Goal: Task Accomplishment & Management: Manage account settings

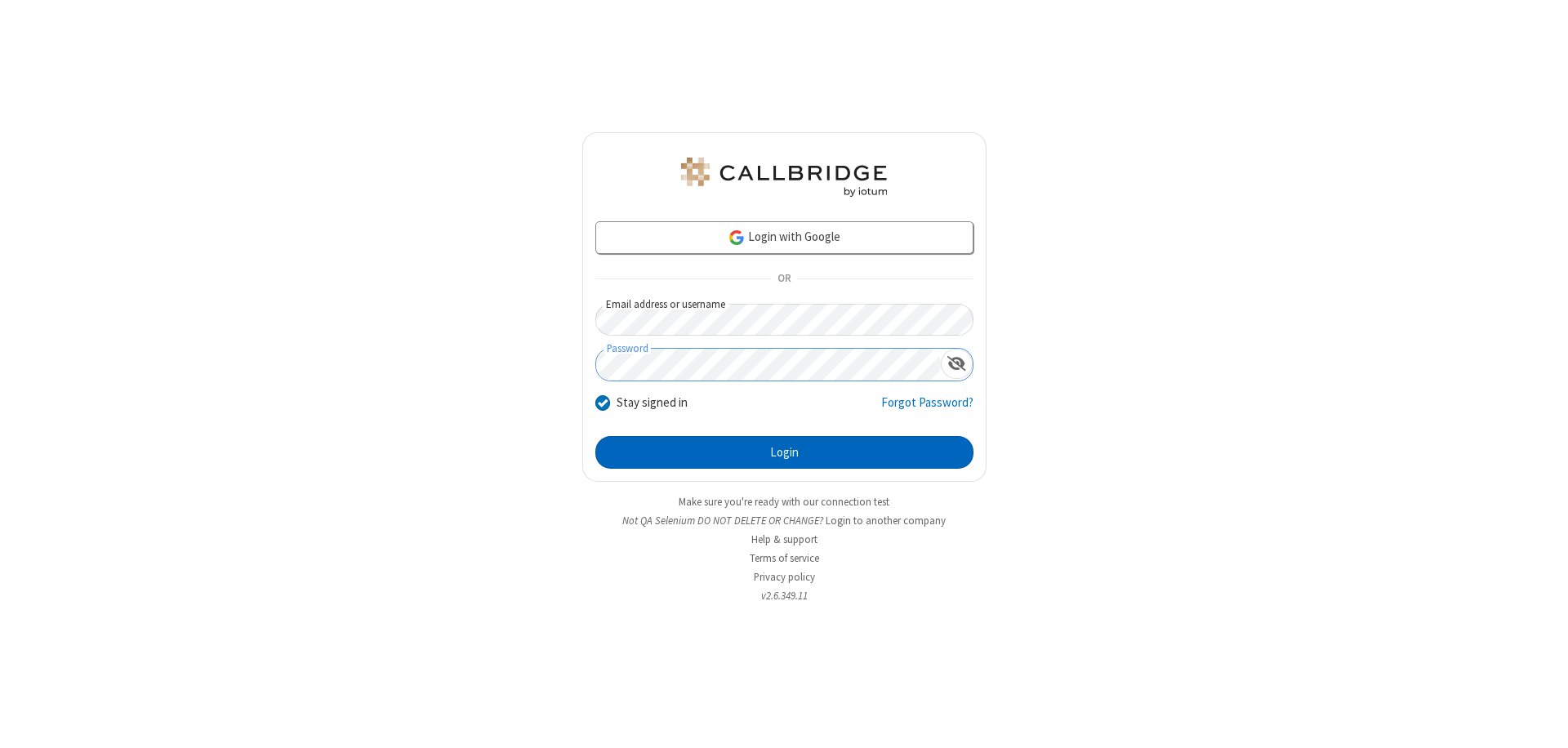
click at [784, 453] on button "Login" at bounding box center [784, 453] width 378 height 33
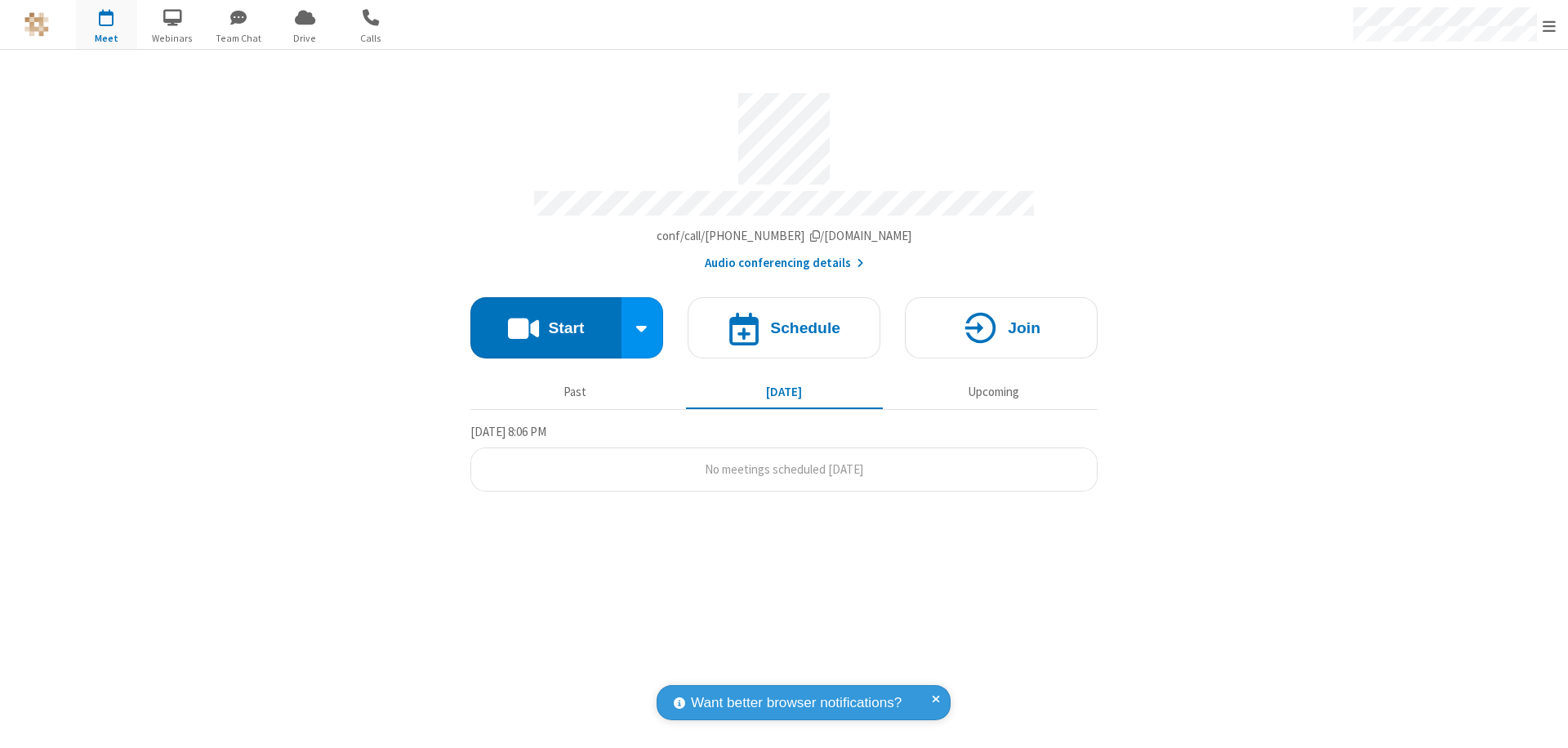
click at [1549, 25] on span "Open menu" at bounding box center [1549, 26] width 13 height 16
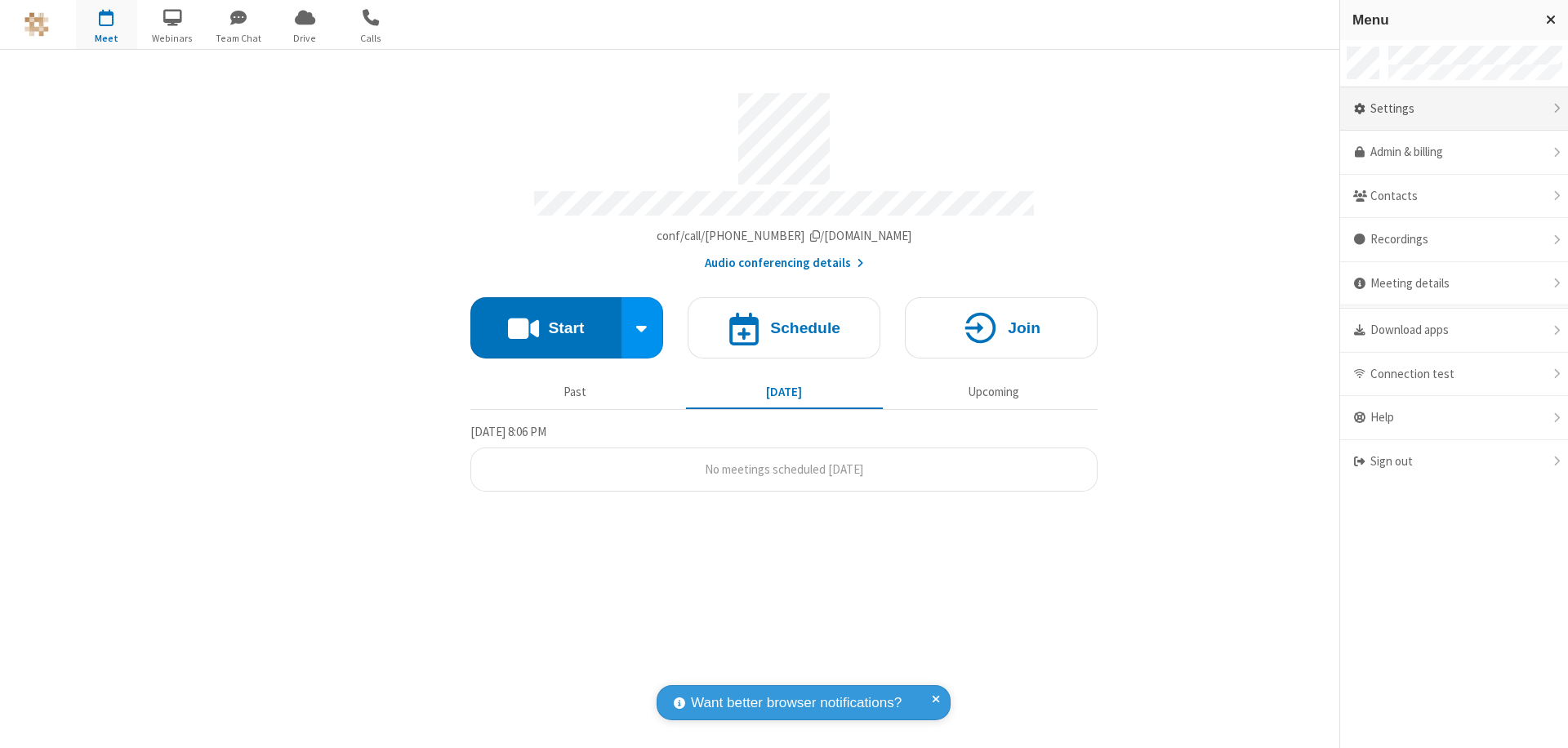
click at [1454, 109] on div "Settings" at bounding box center [1454, 110] width 228 height 44
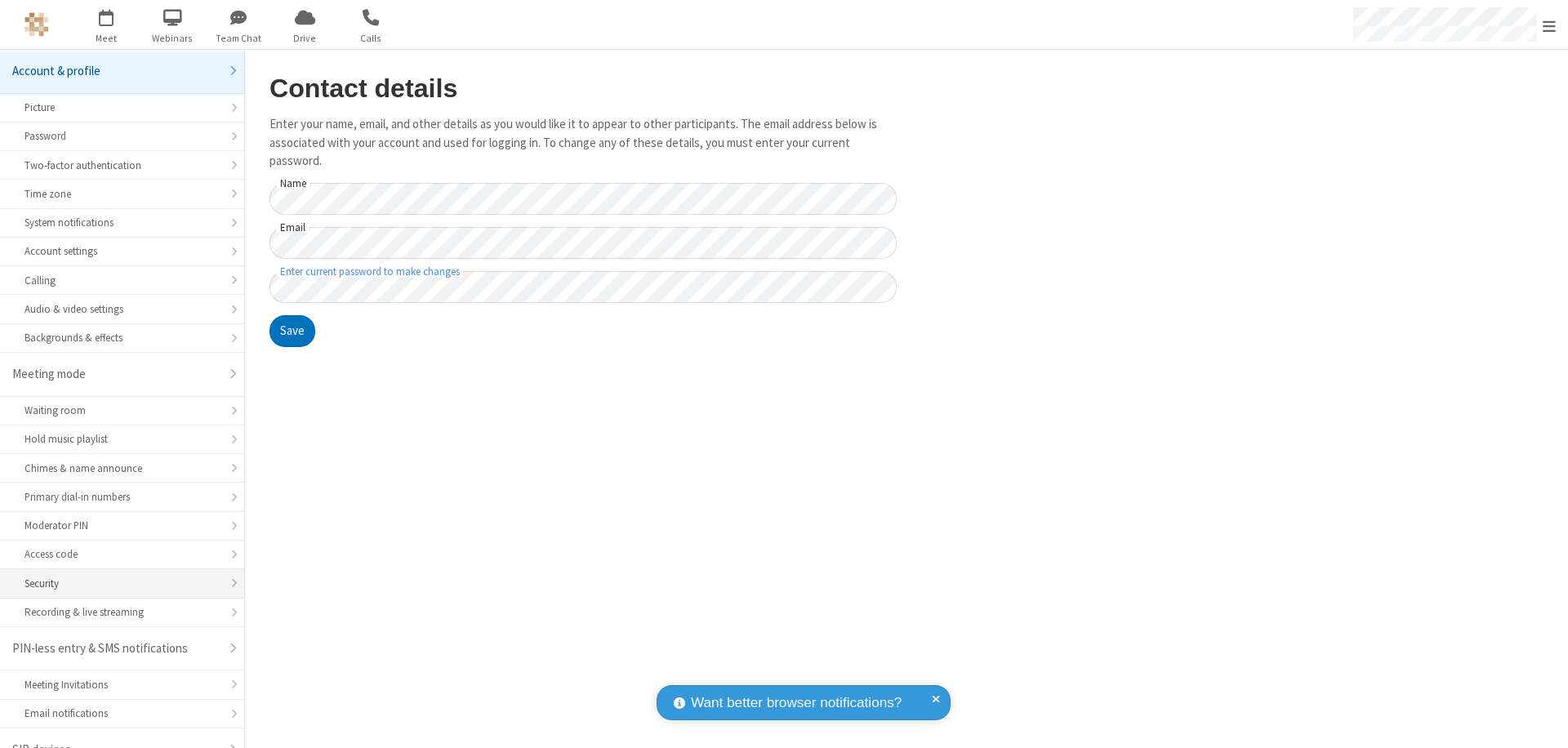
click at [116, 575] on div "Security" at bounding box center [122, 583] width 195 height 16
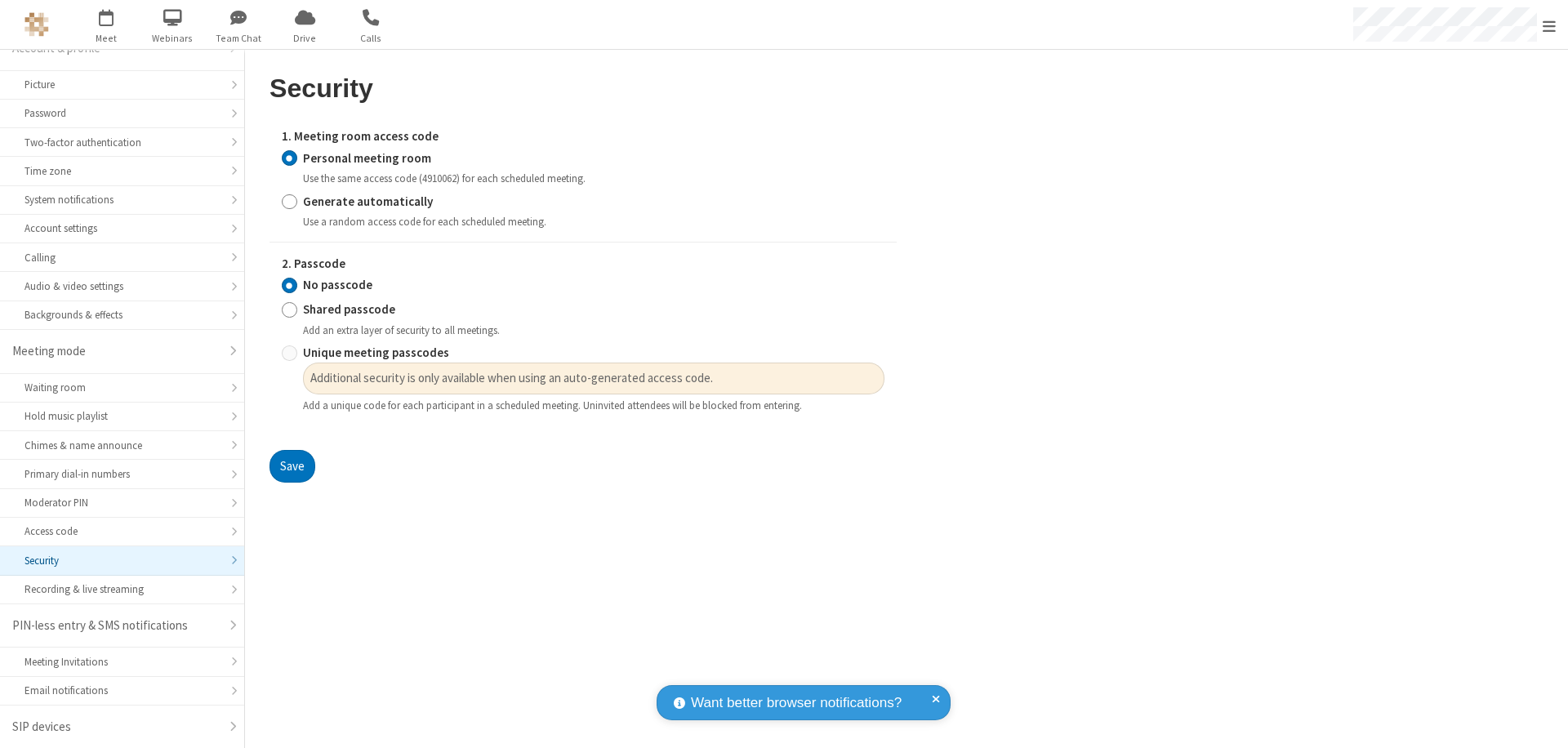
click at [289, 201] on input "Generate automatically" at bounding box center [289, 201] width 16 height 17
radio input "true"
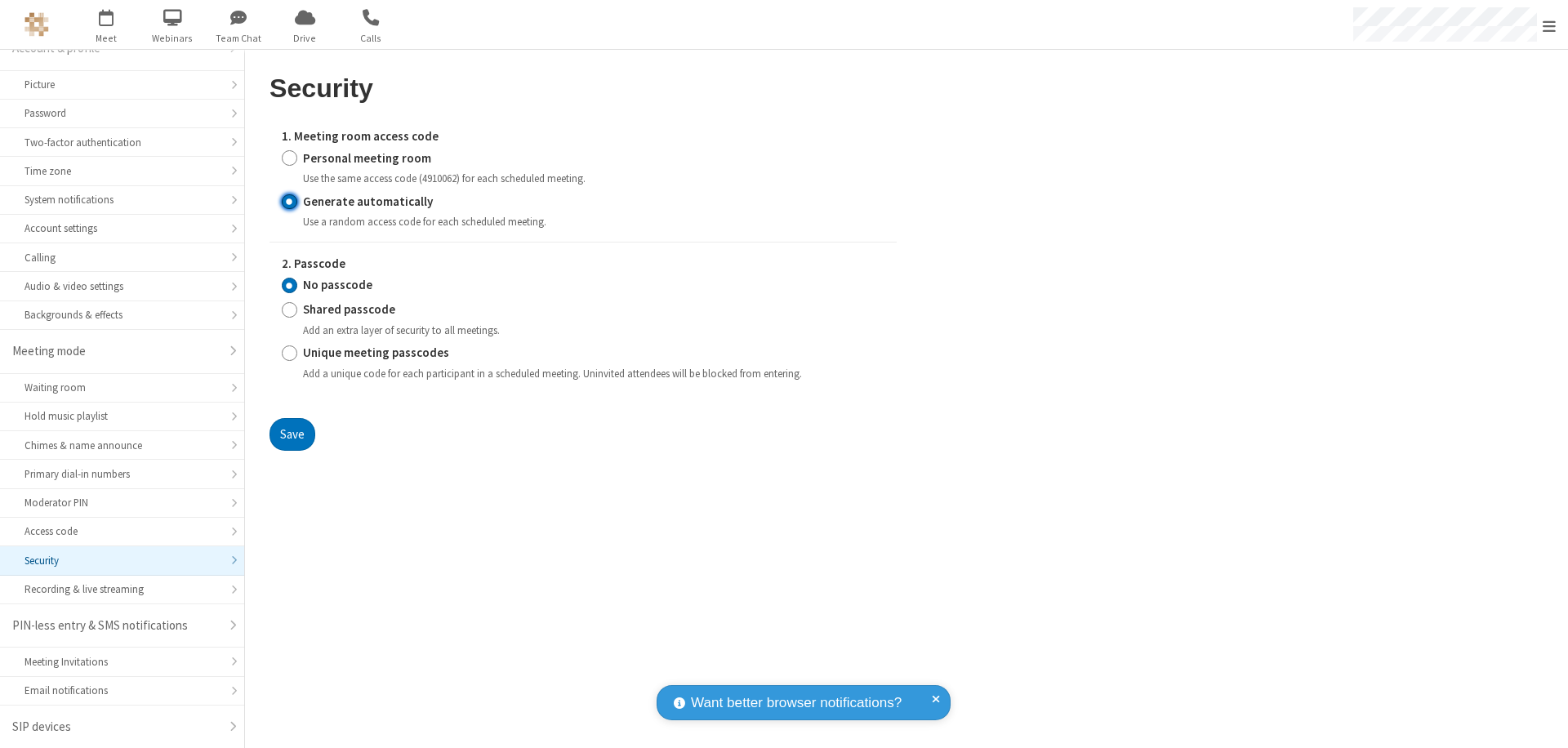
click at [289, 285] on input "No passcode" at bounding box center [289, 285] width 16 height 17
click at [291, 434] on button "Save" at bounding box center [292, 435] width 46 height 33
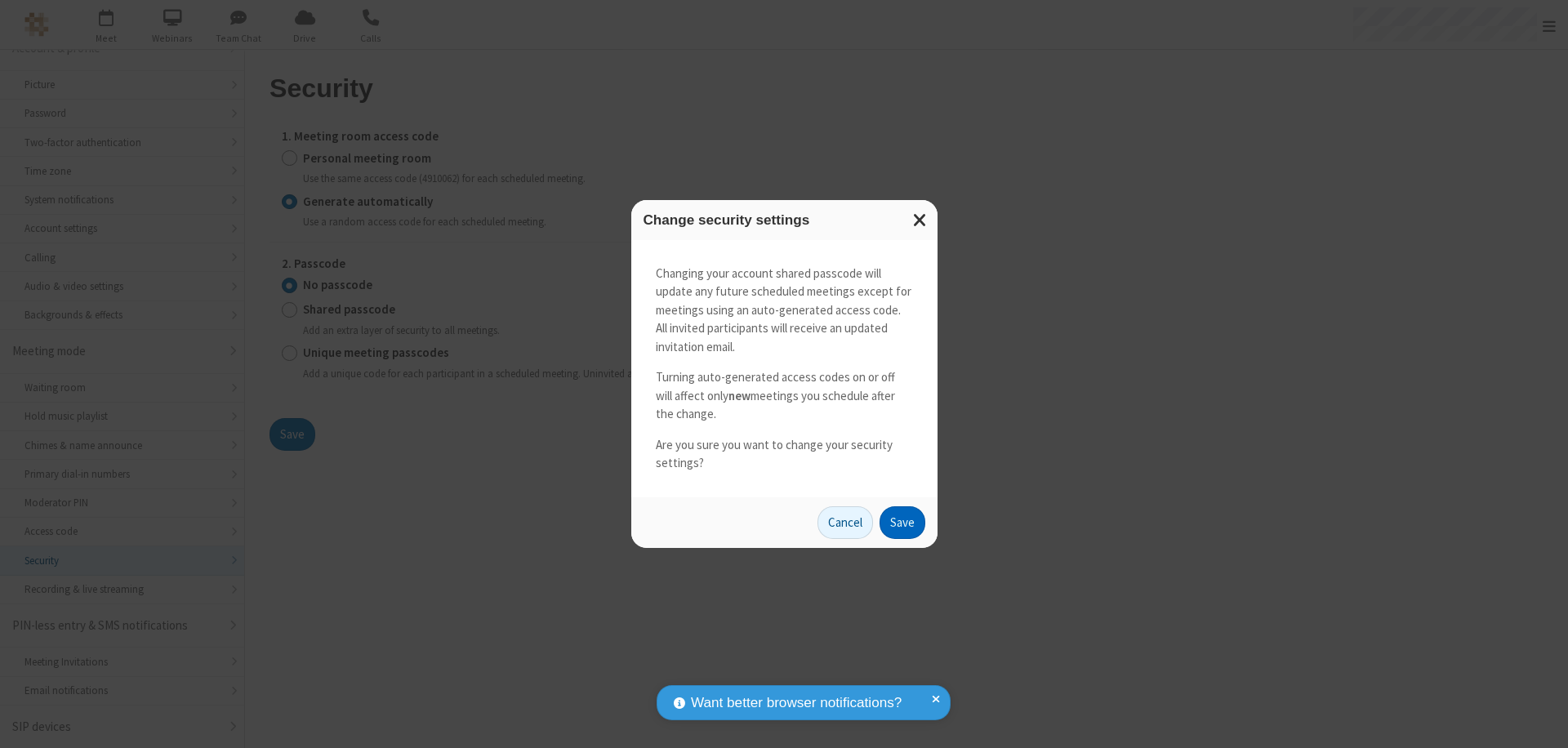
click at [901, 521] on button "Save" at bounding box center [902, 522] width 46 height 33
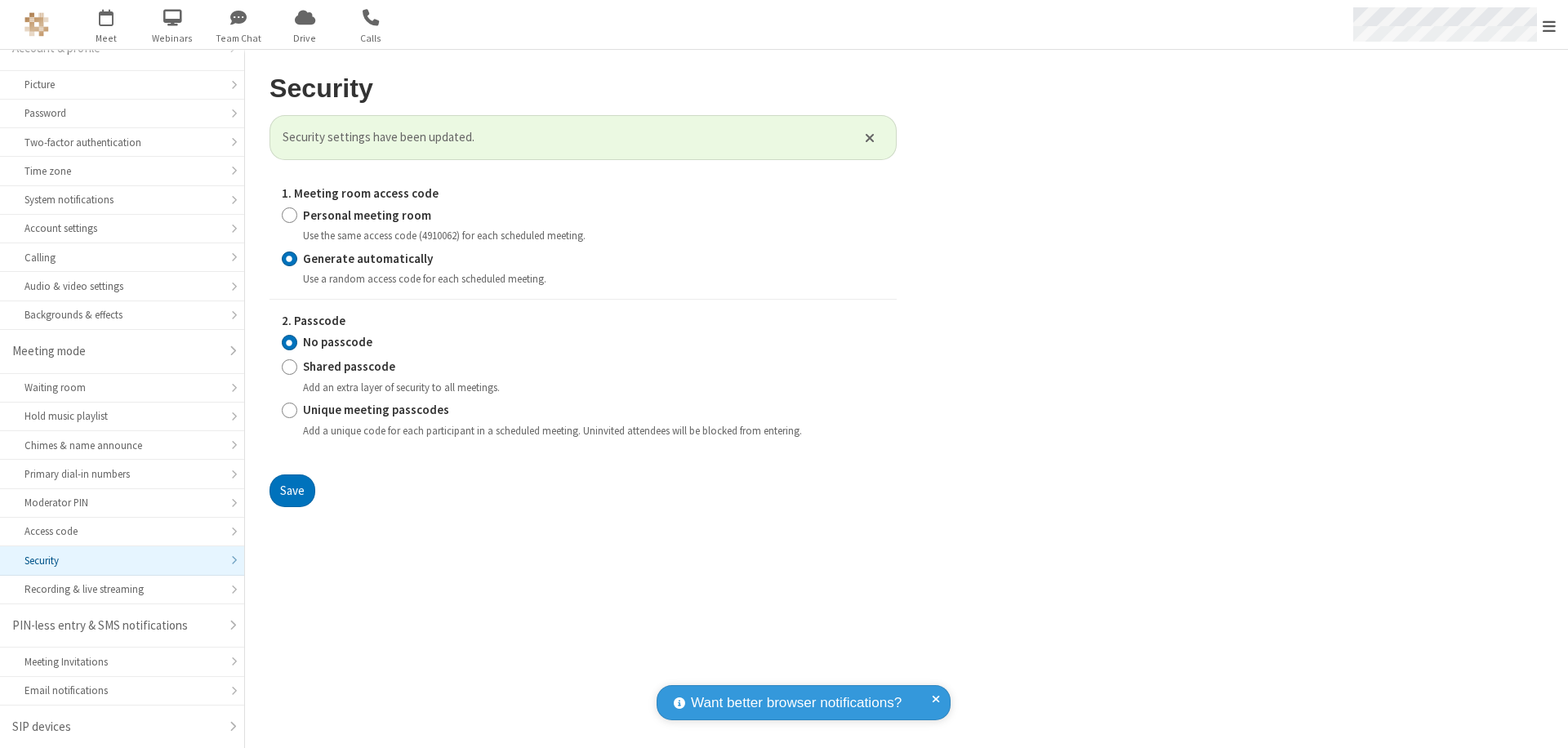
click at [1549, 25] on span "Open menu" at bounding box center [1549, 26] width 13 height 16
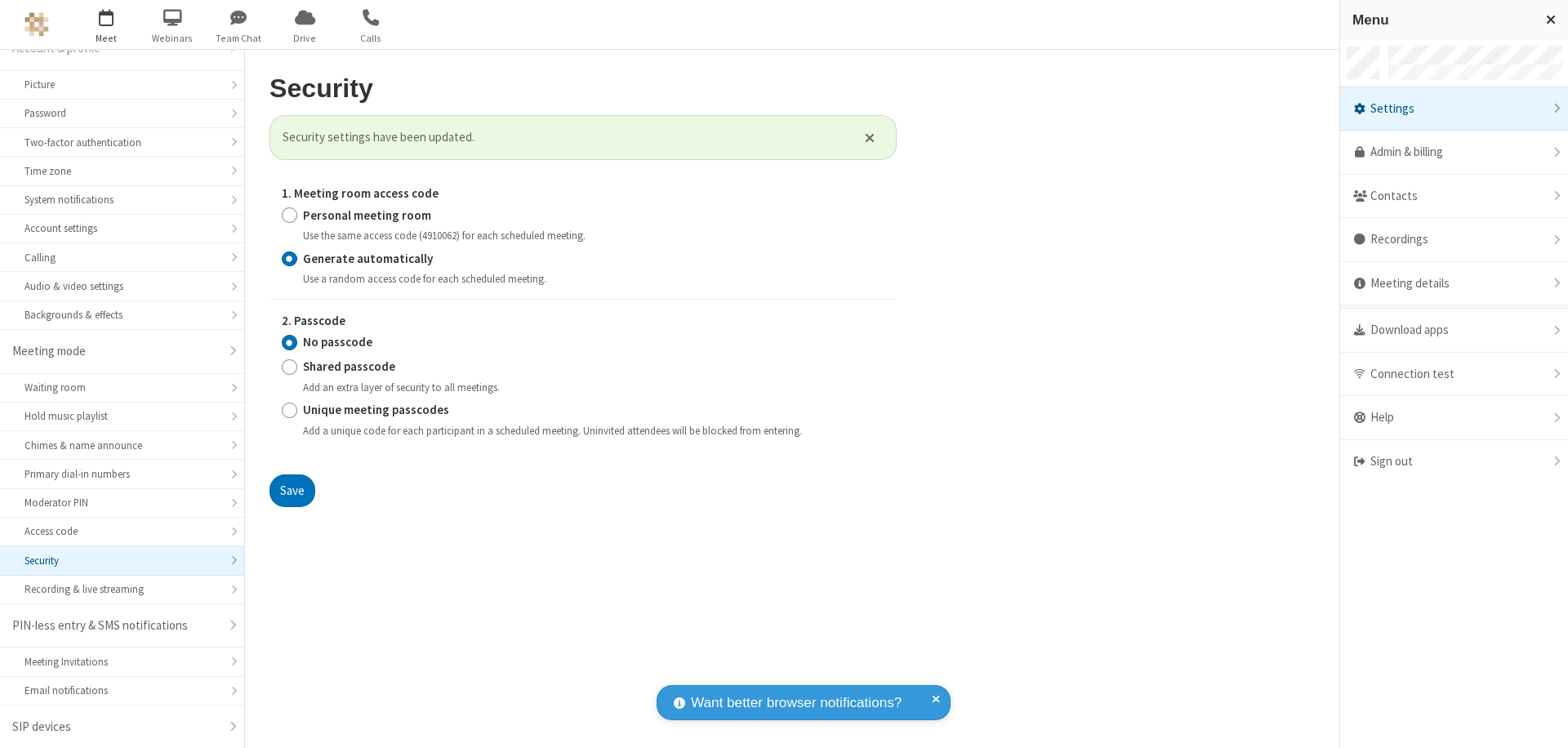
click at [106, 25] on span "button" at bounding box center [106, 17] width 61 height 28
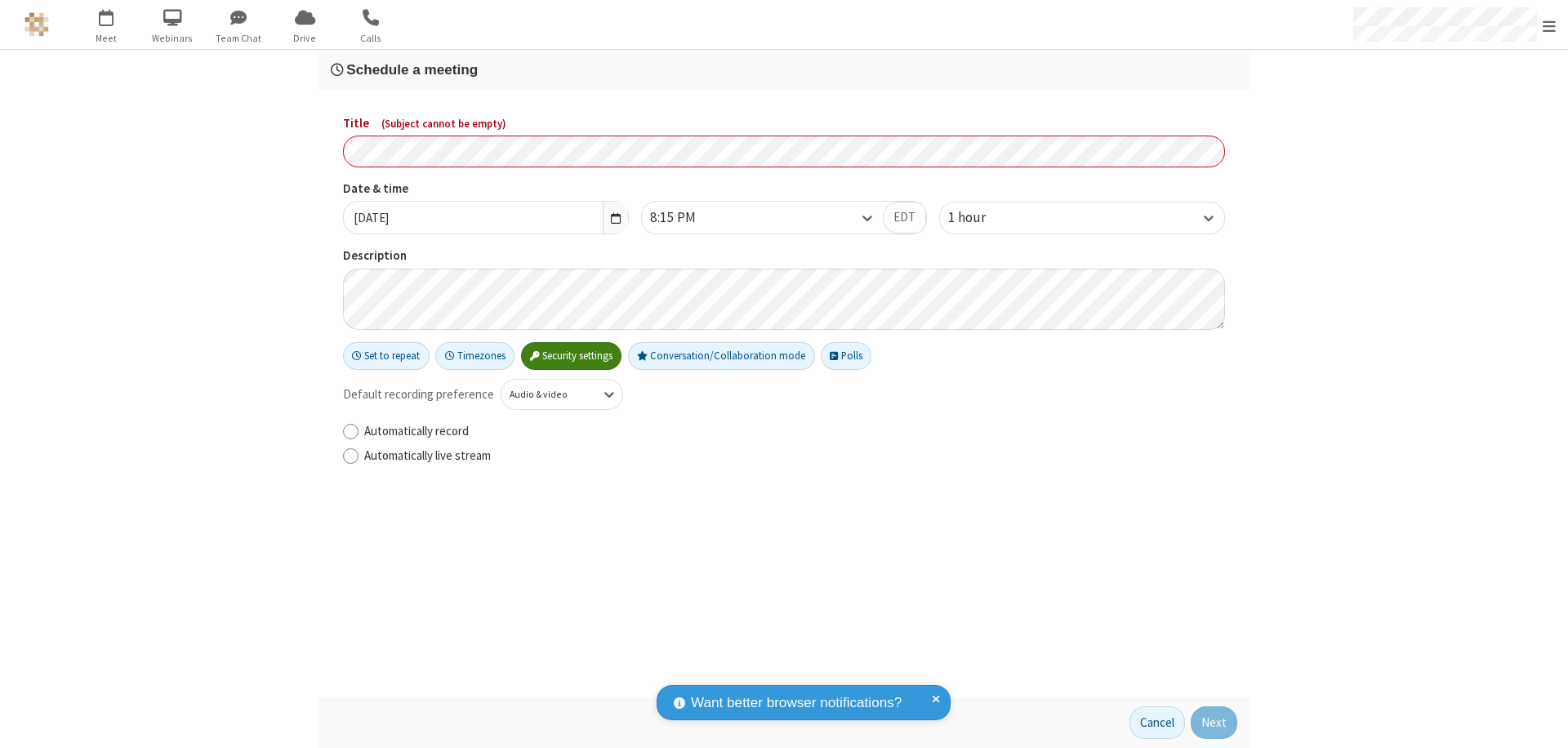
click at [784, 70] on h3 "Schedule a meeting" at bounding box center [784, 70] width 906 height 16
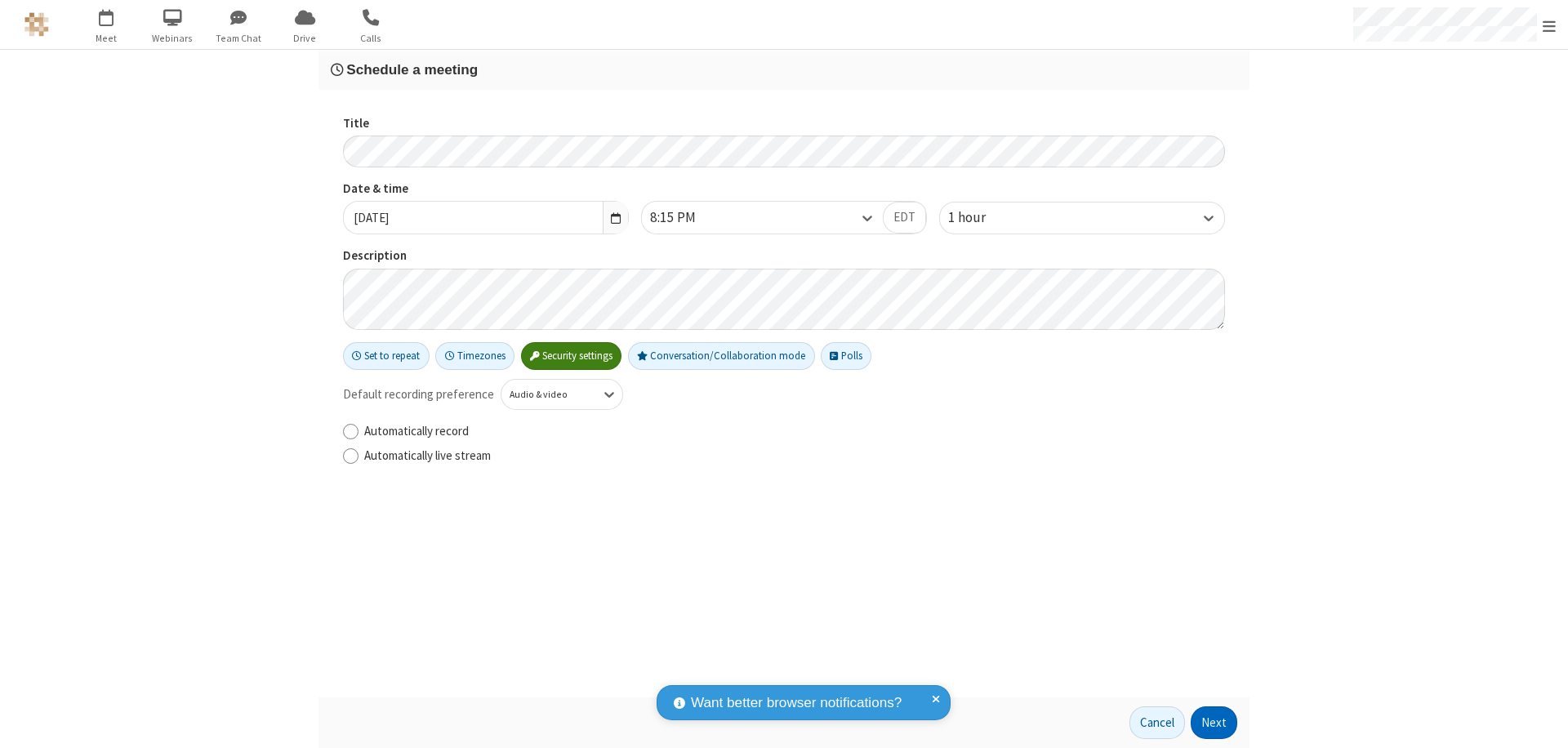
click at [1214, 723] on button "Next" at bounding box center [1213, 723] width 47 height 33
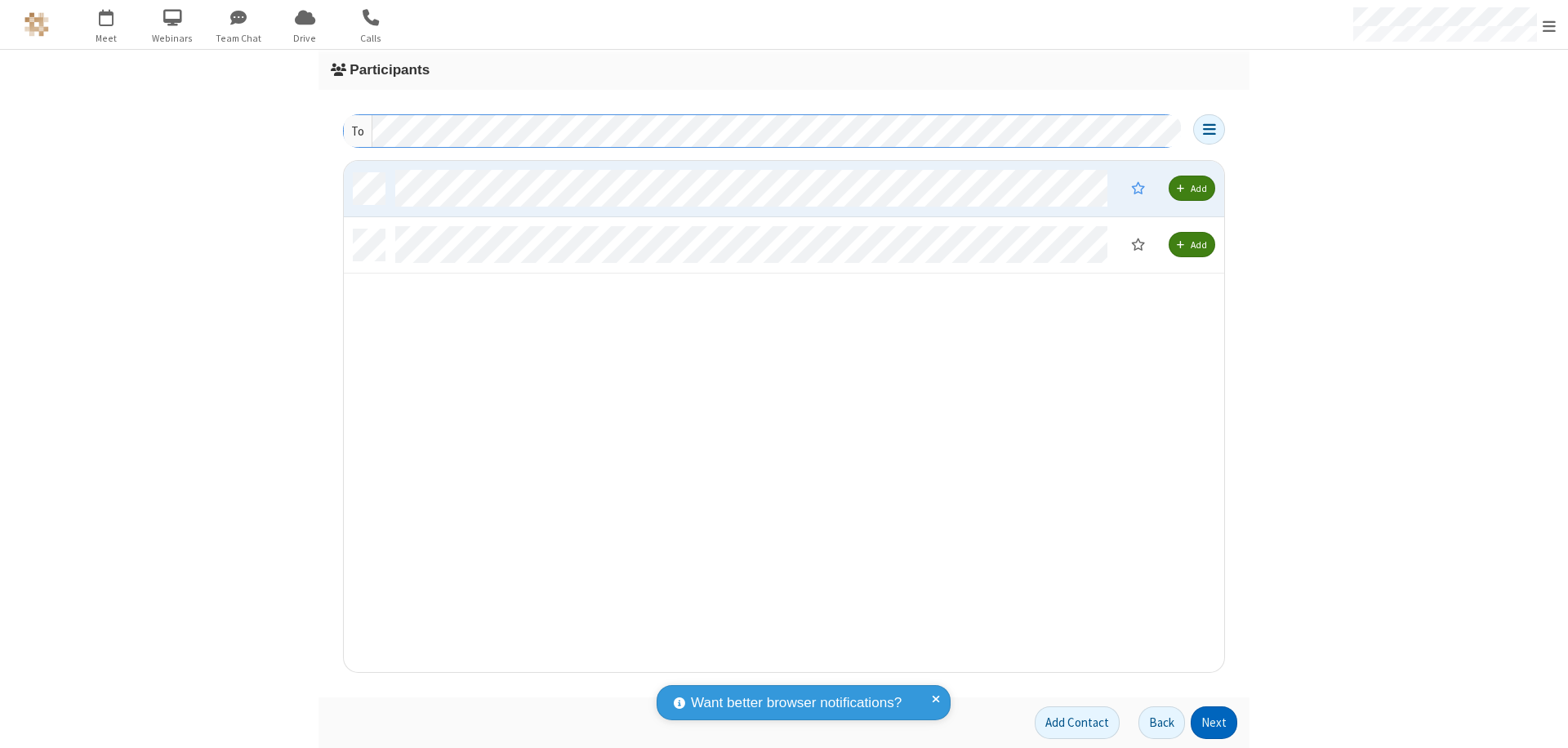
click at [1214, 723] on button "Next" at bounding box center [1213, 723] width 47 height 33
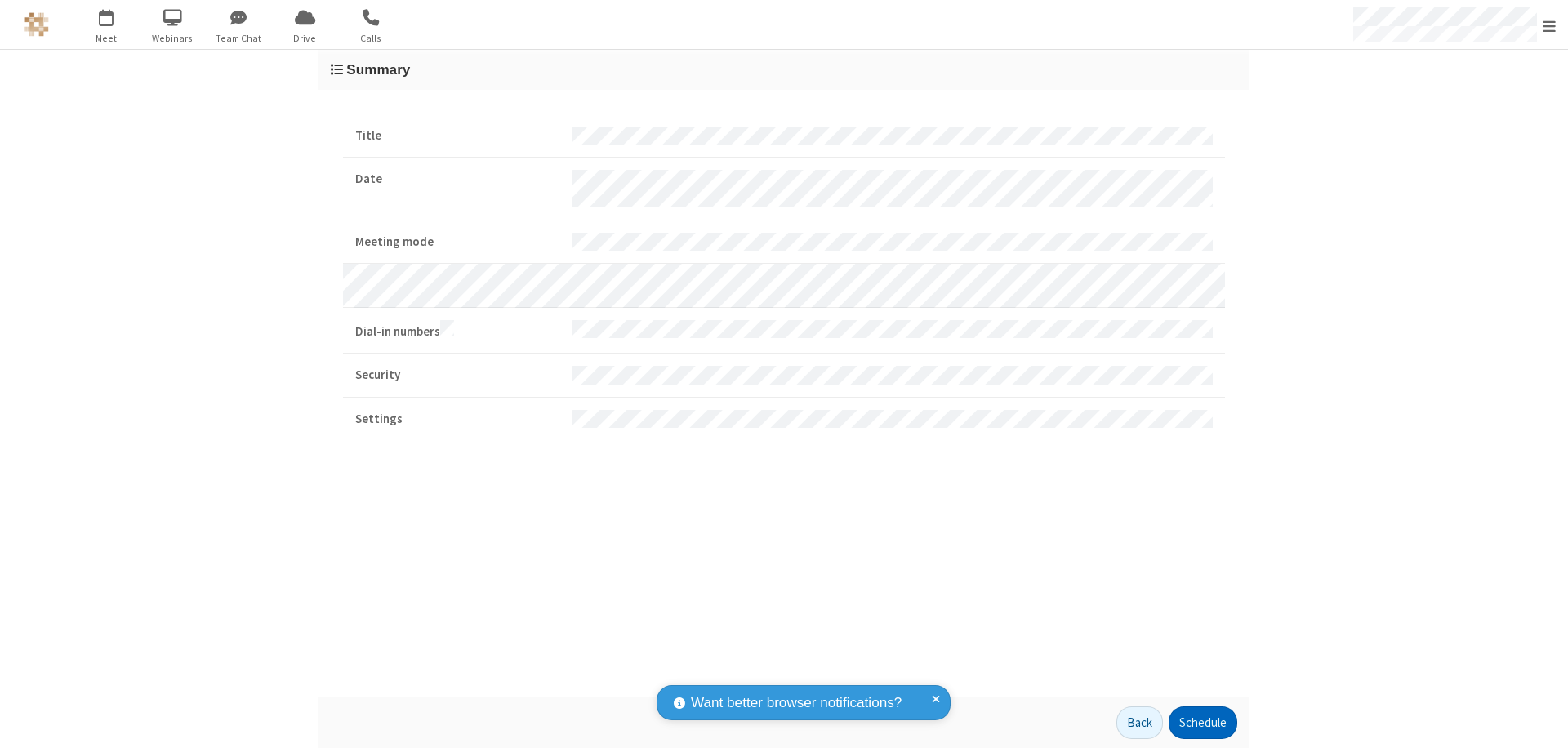
click at [1202, 723] on button "Schedule" at bounding box center [1203, 723] width 69 height 33
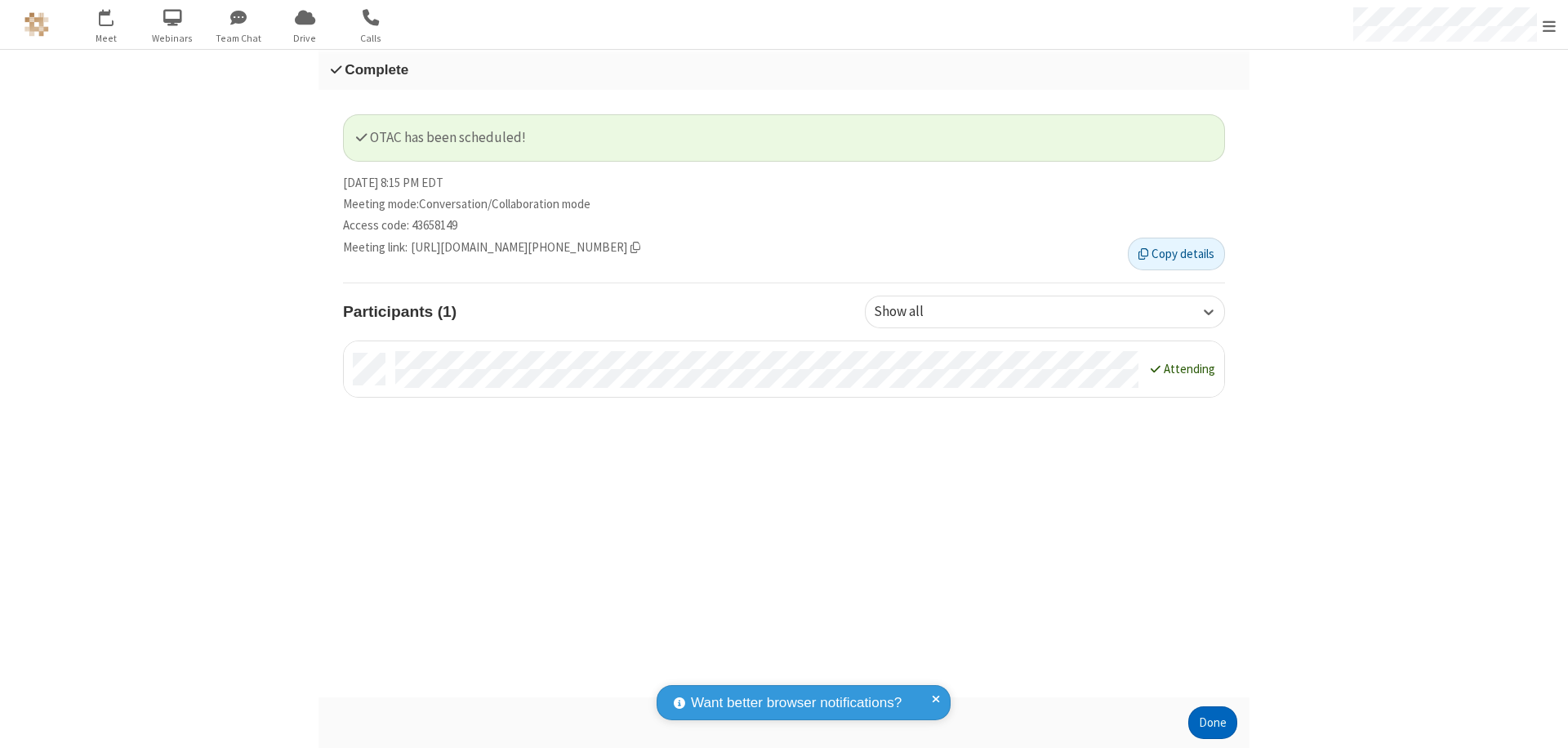
click at [1213, 723] on button "Done" at bounding box center [1213, 723] width 49 height 33
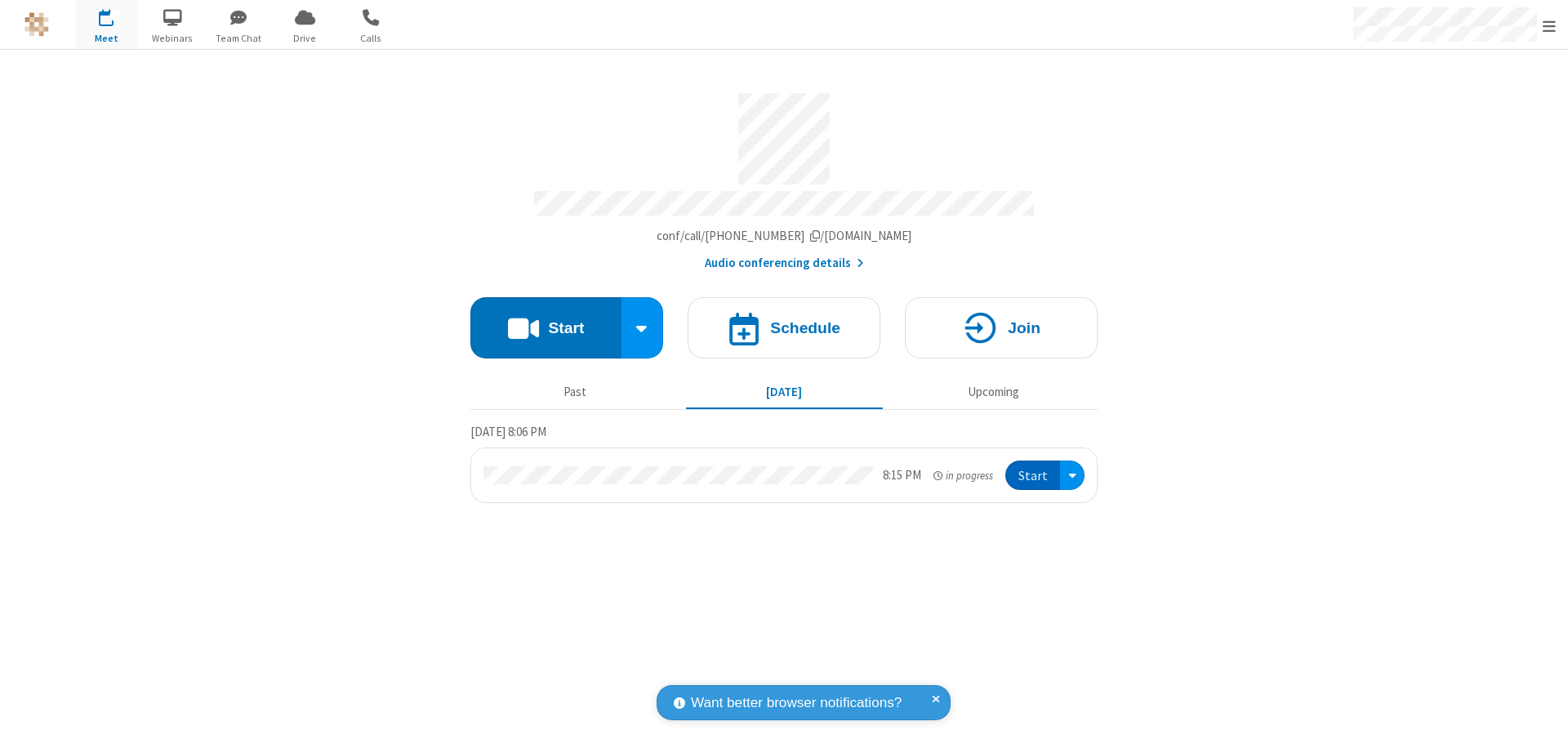
click at [1034, 468] on button "Start" at bounding box center [1033, 475] width 55 height 30
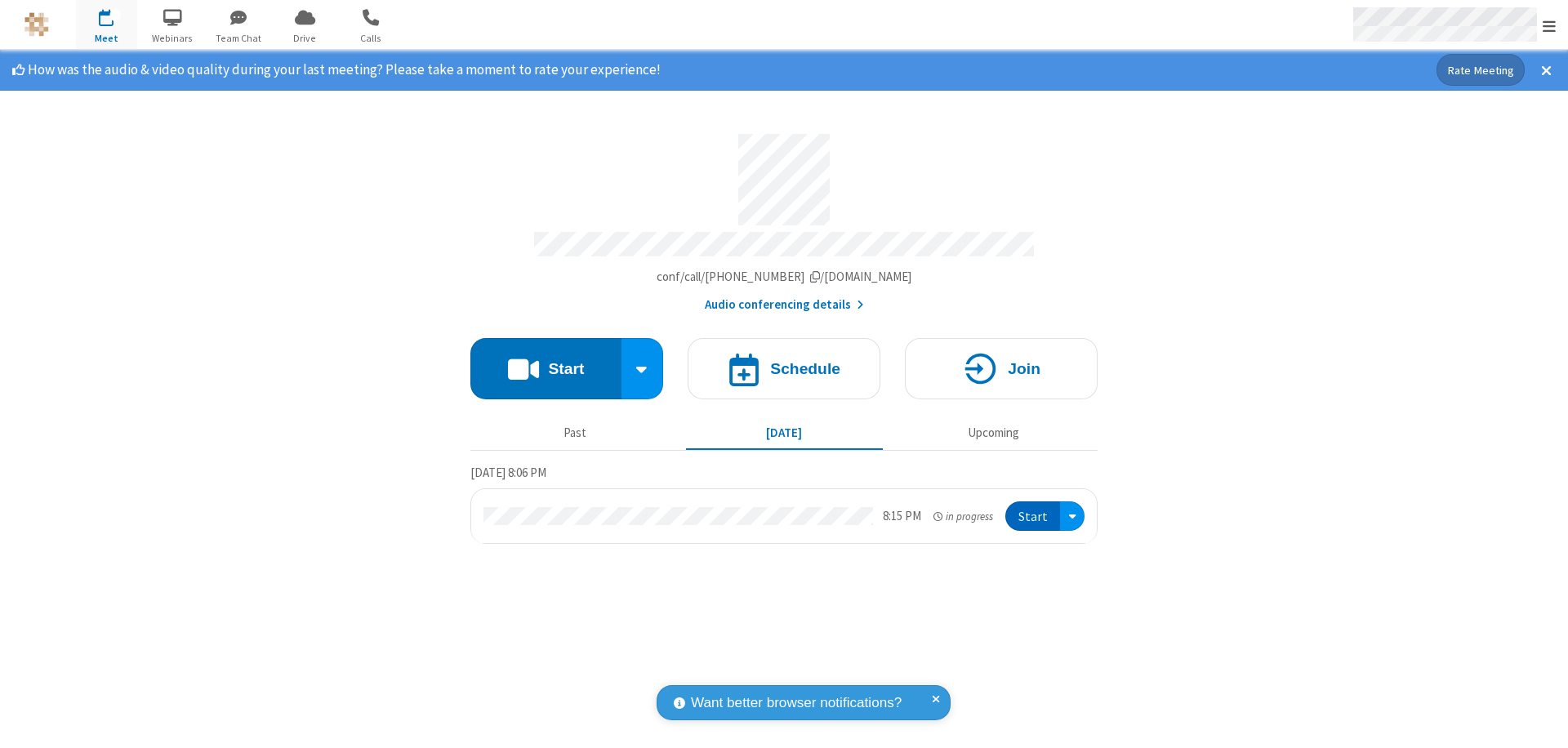
click at [1549, 25] on span "Open menu" at bounding box center [1549, 26] width 13 height 16
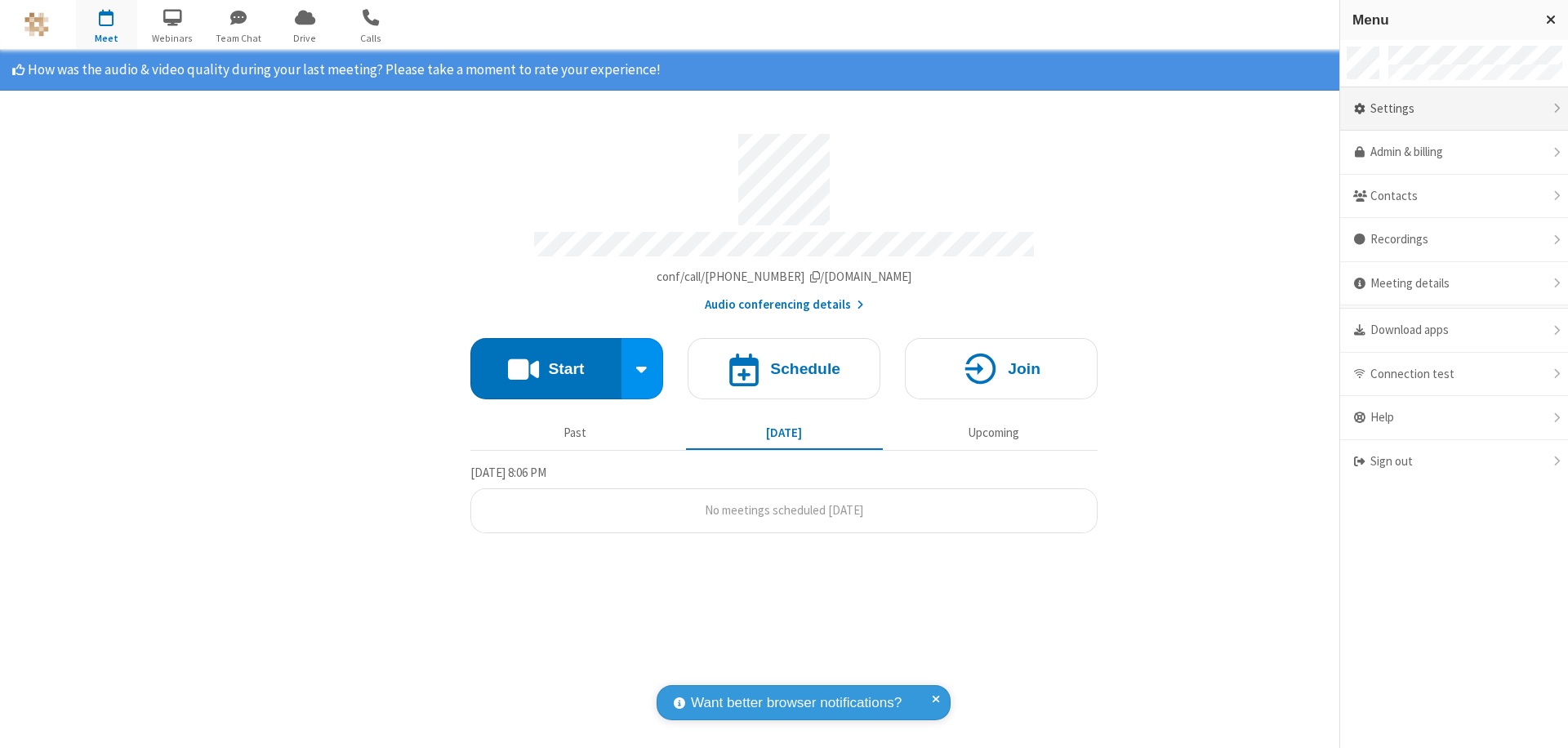
click at [1454, 109] on div "Settings" at bounding box center [1454, 110] width 228 height 44
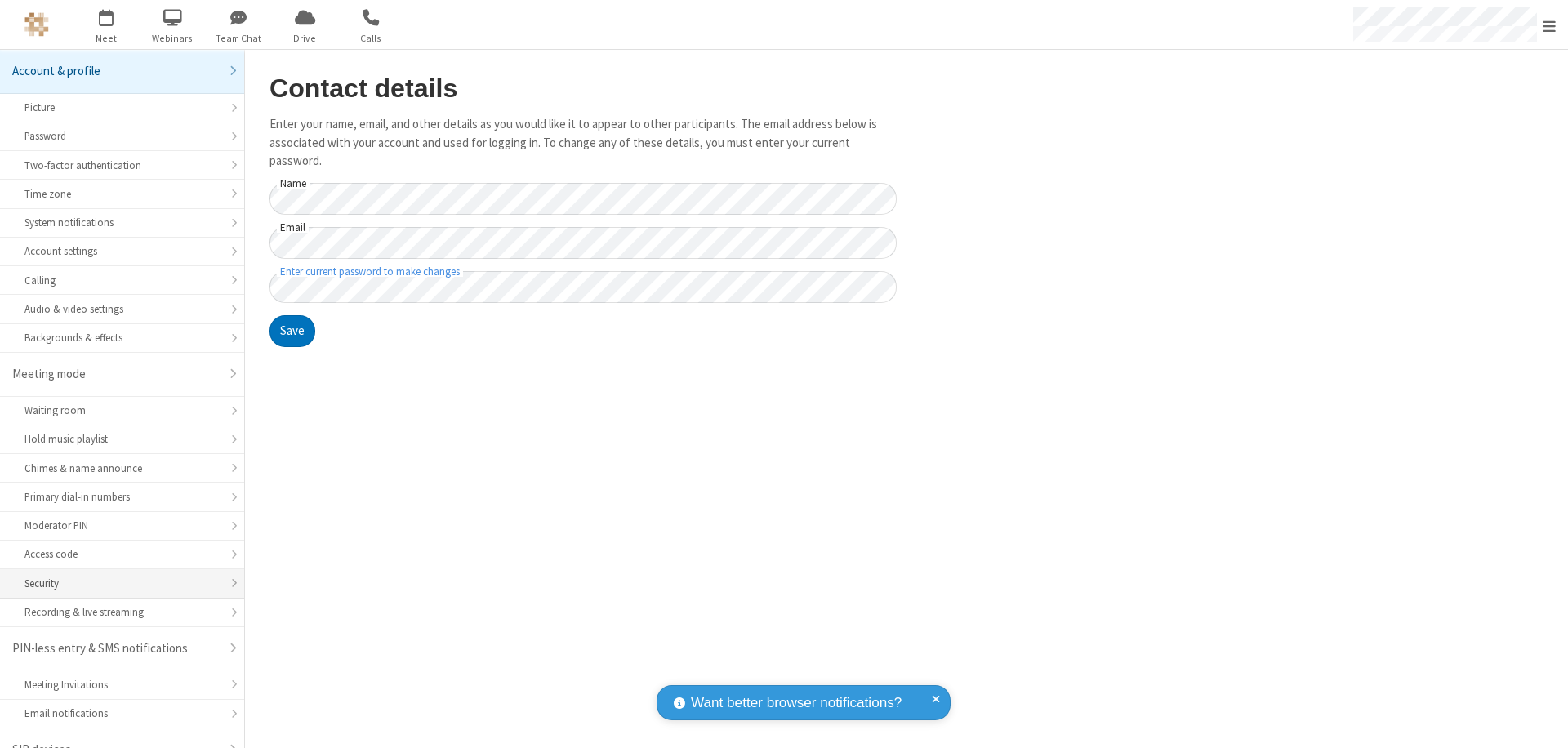
click at [116, 575] on div "Security" at bounding box center [122, 583] width 195 height 16
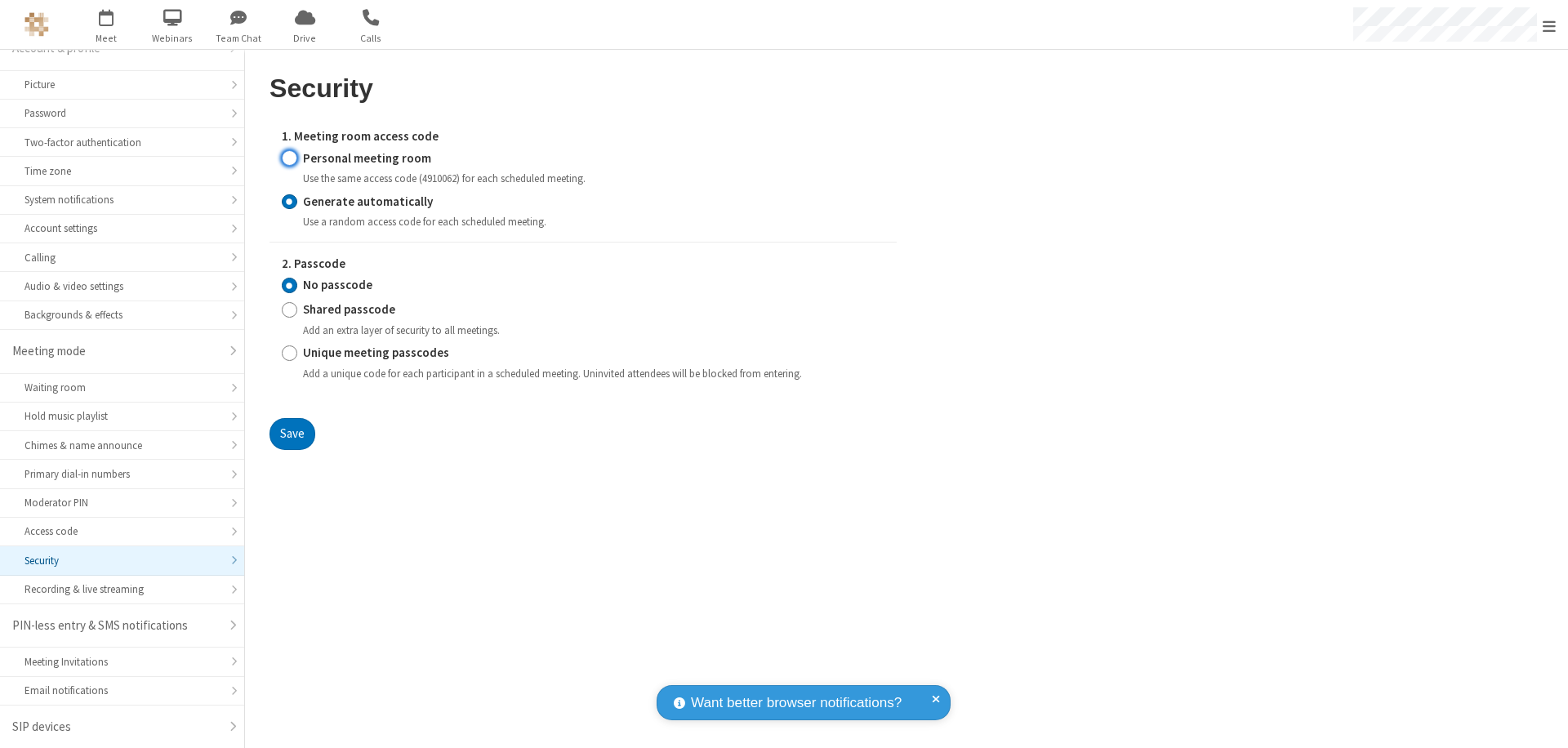
click at [289, 158] on input "Personal meeting room" at bounding box center [289, 158] width 16 height 17
radio input "true"
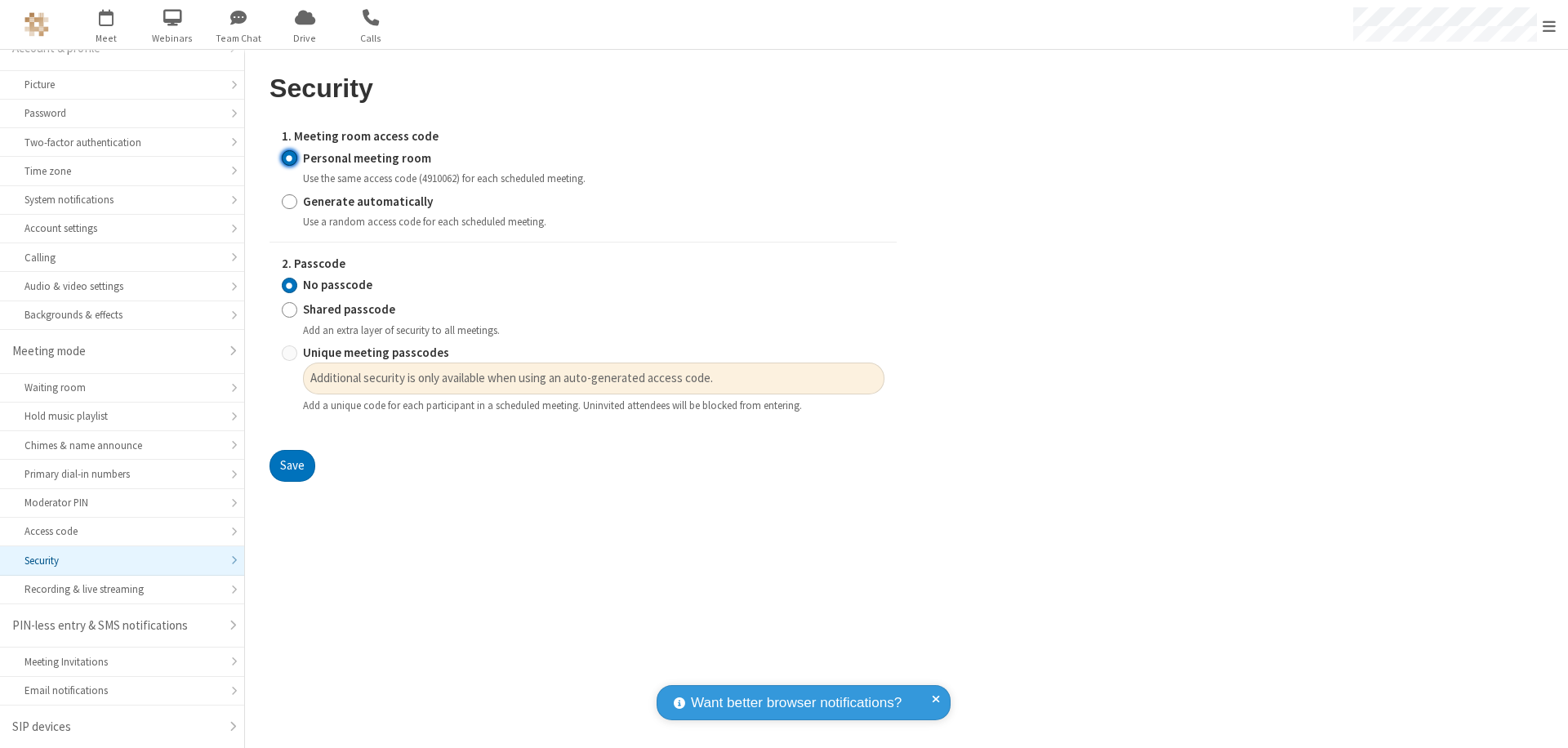
click at [289, 285] on input "No passcode" at bounding box center [289, 285] width 16 height 17
click at [291, 466] on button "Save" at bounding box center [292, 466] width 46 height 33
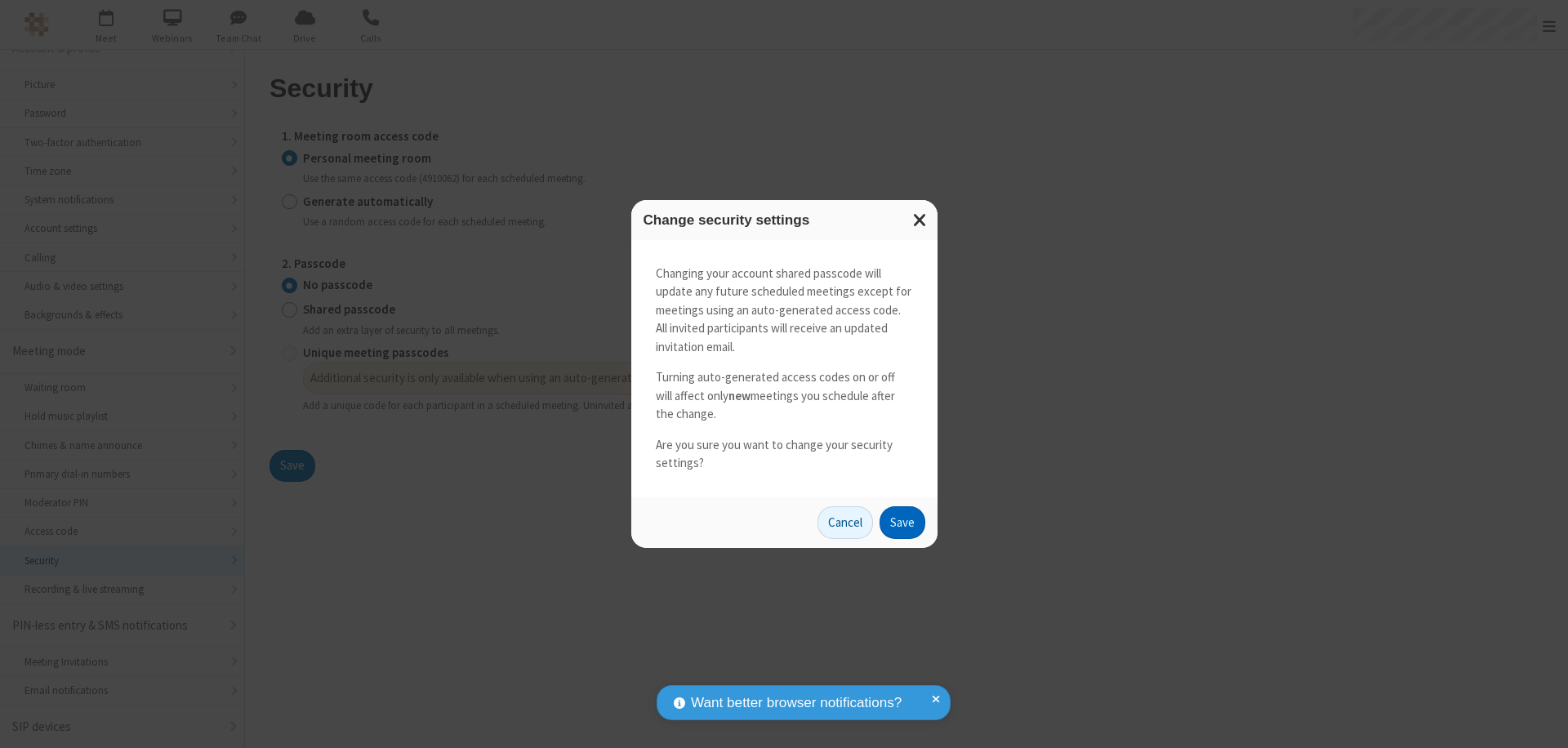
click at [901, 521] on button "Save" at bounding box center [902, 522] width 46 height 33
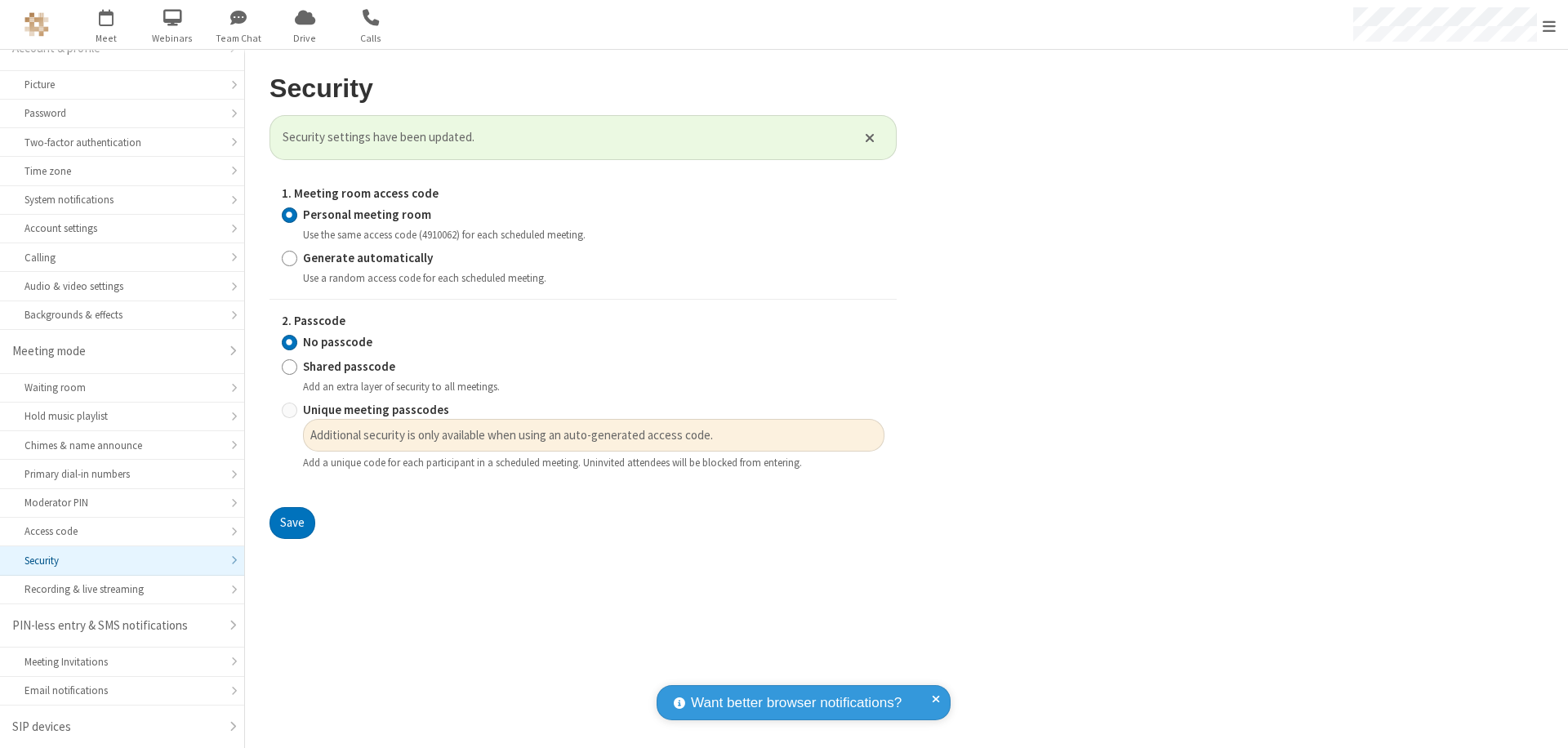
click at [1549, 25] on span "Open menu" at bounding box center [1549, 26] width 13 height 16
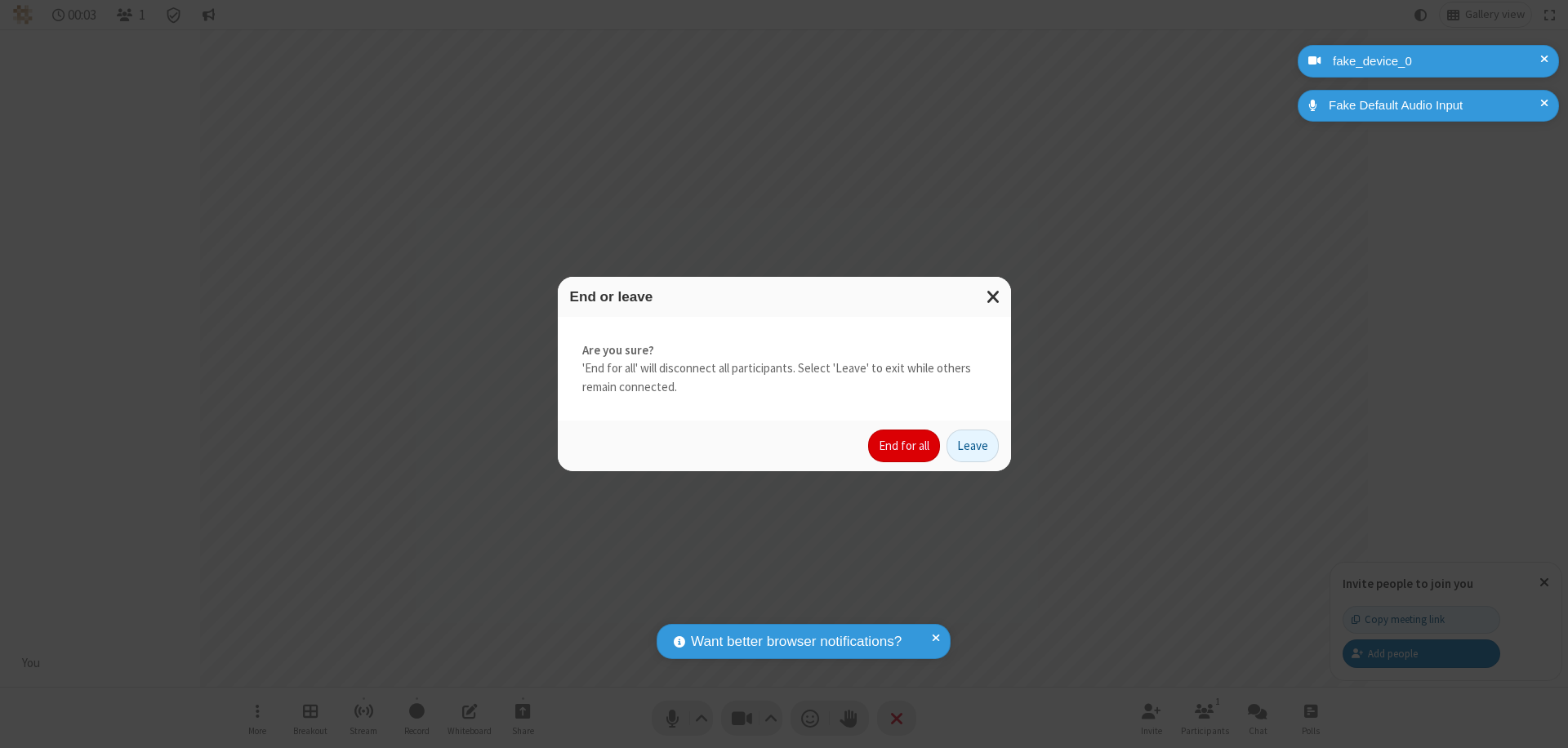
click at [905, 446] on button "End for all" at bounding box center [904, 446] width 72 height 33
